Goal: Task Accomplishment & Management: Manage account settings

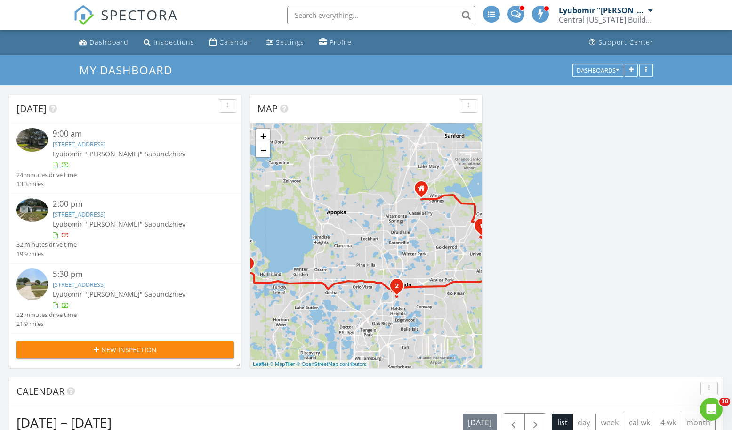
click at [38, 212] on img at bounding box center [32, 210] width 32 height 24
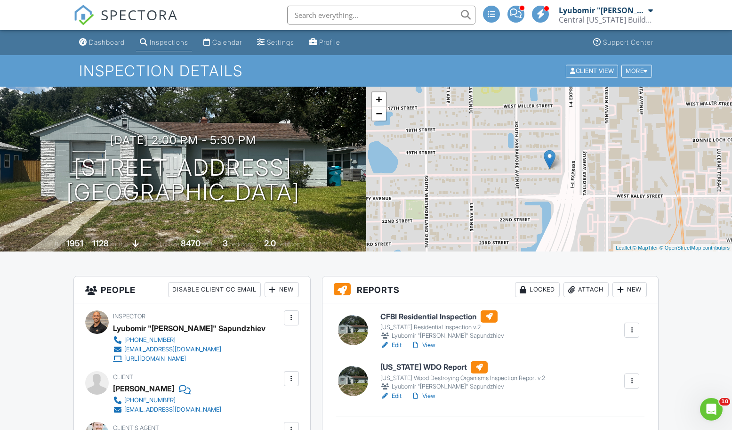
click at [358, 333] on div at bounding box center [353, 330] width 30 height 30
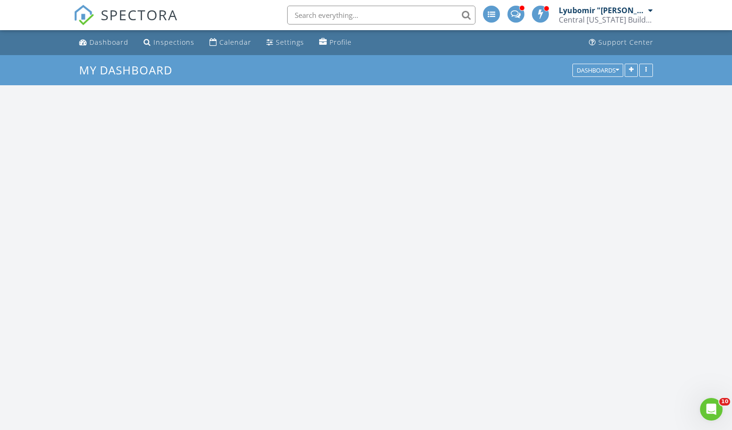
scroll to position [763, 732]
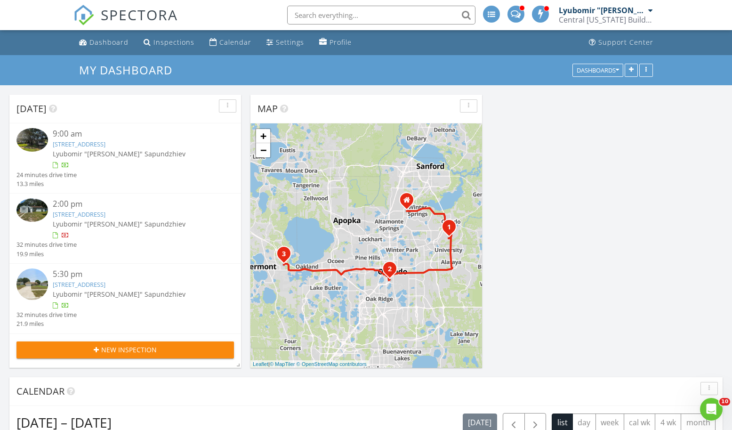
click at [43, 144] on img at bounding box center [32, 140] width 32 height 24
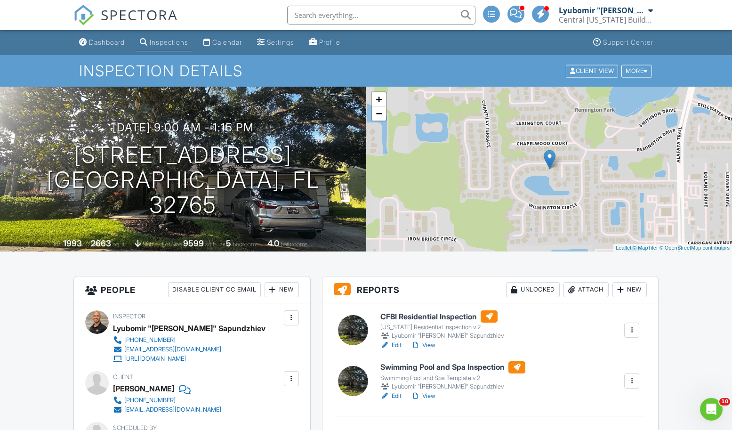
click at [360, 323] on div at bounding box center [353, 330] width 30 height 30
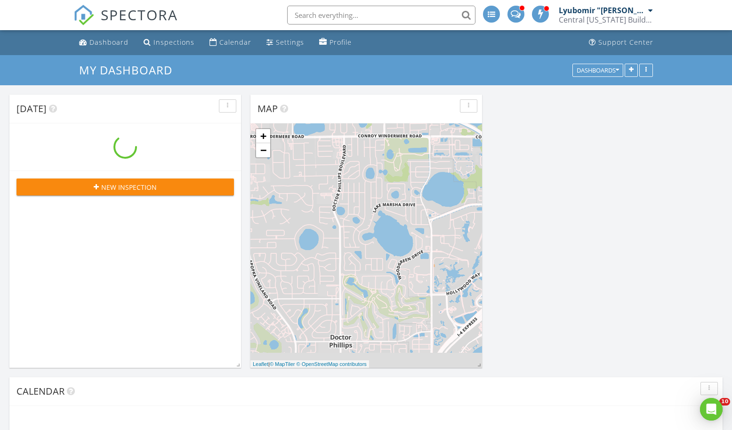
scroll to position [763, 732]
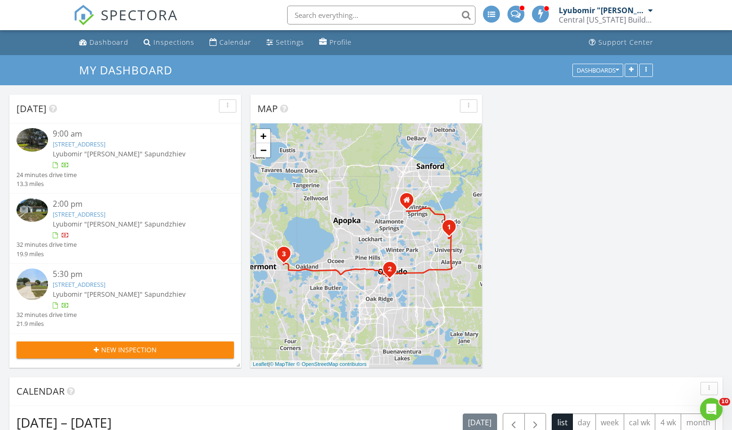
click at [25, 284] on img at bounding box center [32, 284] width 32 height 32
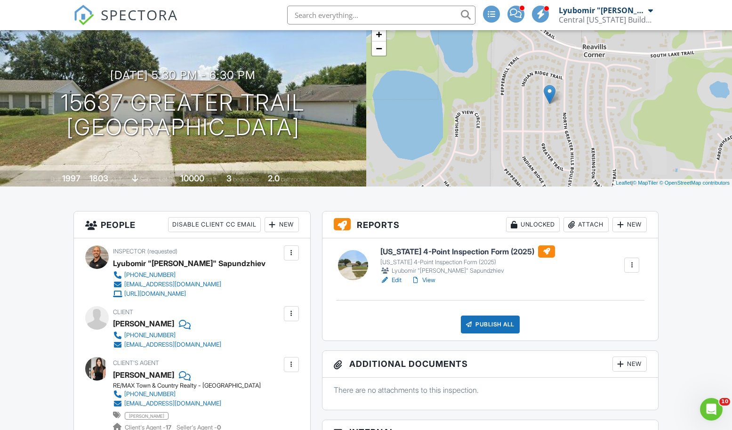
scroll to position [161, 0]
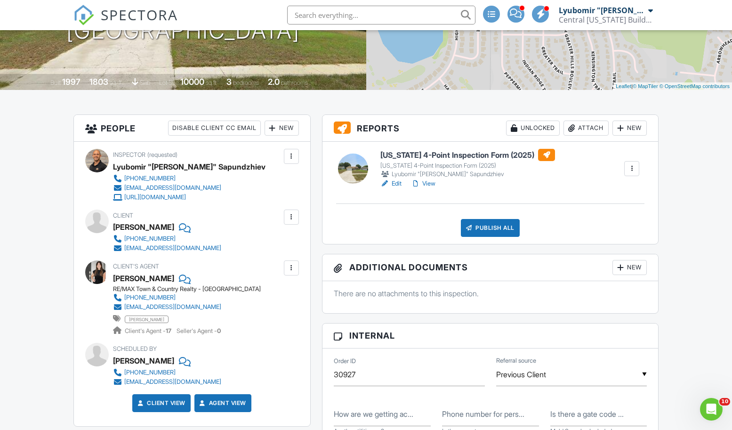
click at [355, 171] on div at bounding box center [353, 168] width 30 height 30
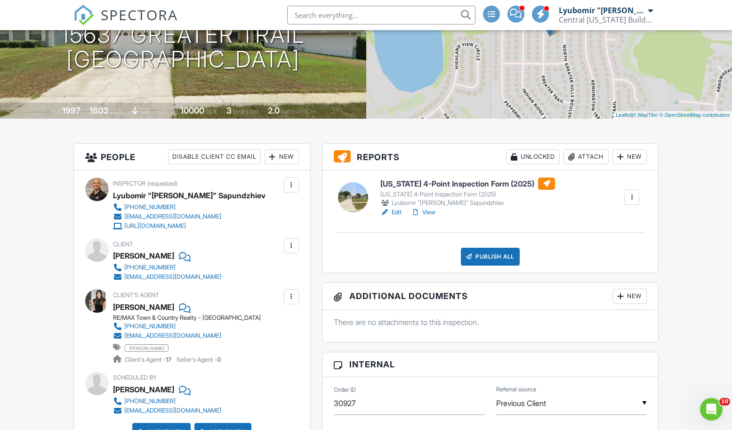
scroll to position [124, 0]
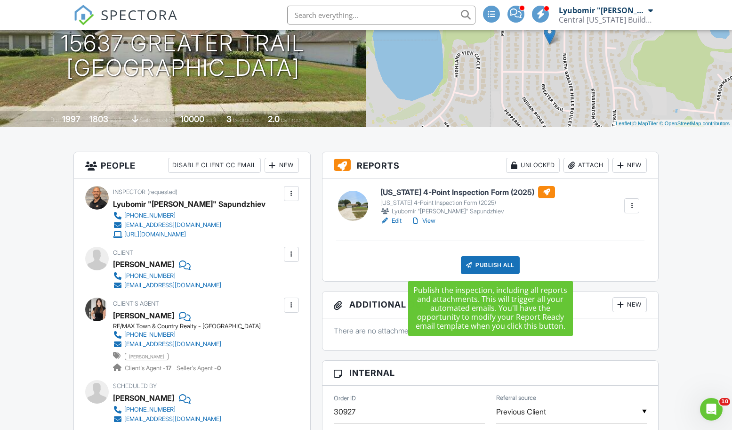
click at [496, 267] on div "Publish All" at bounding box center [490, 265] width 59 height 18
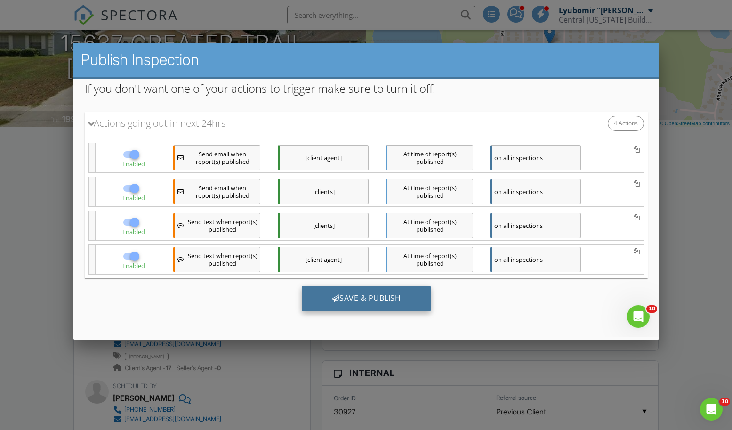
scroll to position [89, 0]
click at [369, 296] on div "Save & Publish" at bounding box center [365, 298] width 129 height 25
